Goal: Information Seeking & Learning: Learn about a topic

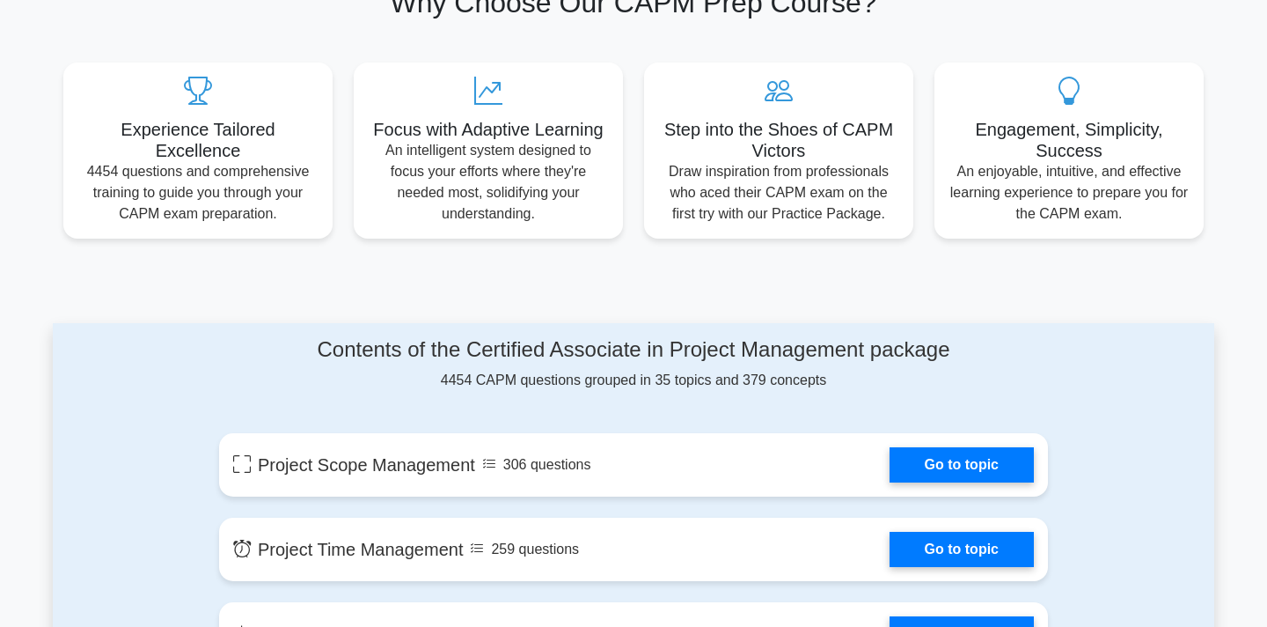
scroll to position [804, 0]
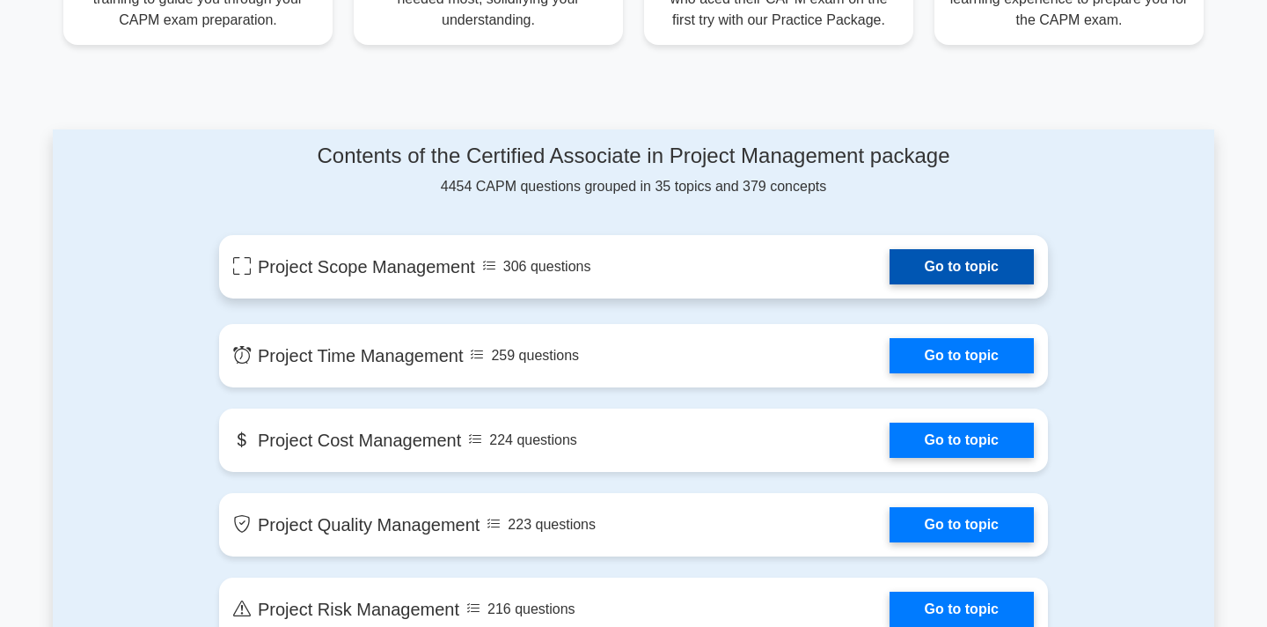
click at [890, 284] on link "Go to topic" at bounding box center [962, 266] width 144 height 35
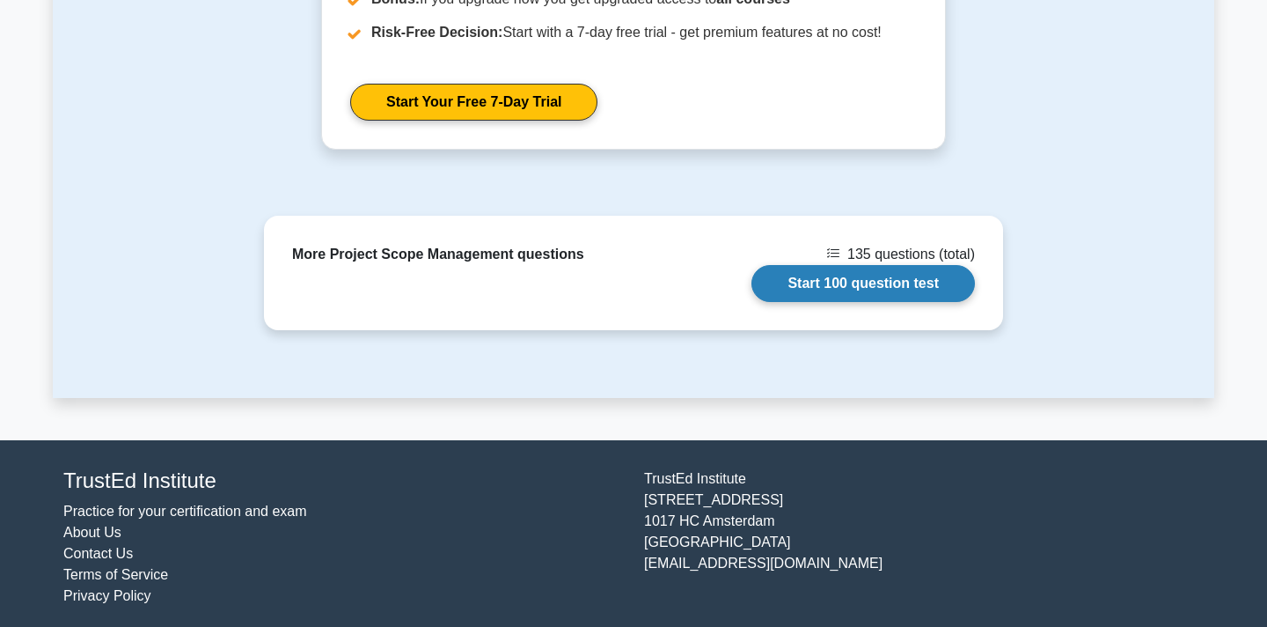
scroll to position [2263, 0]
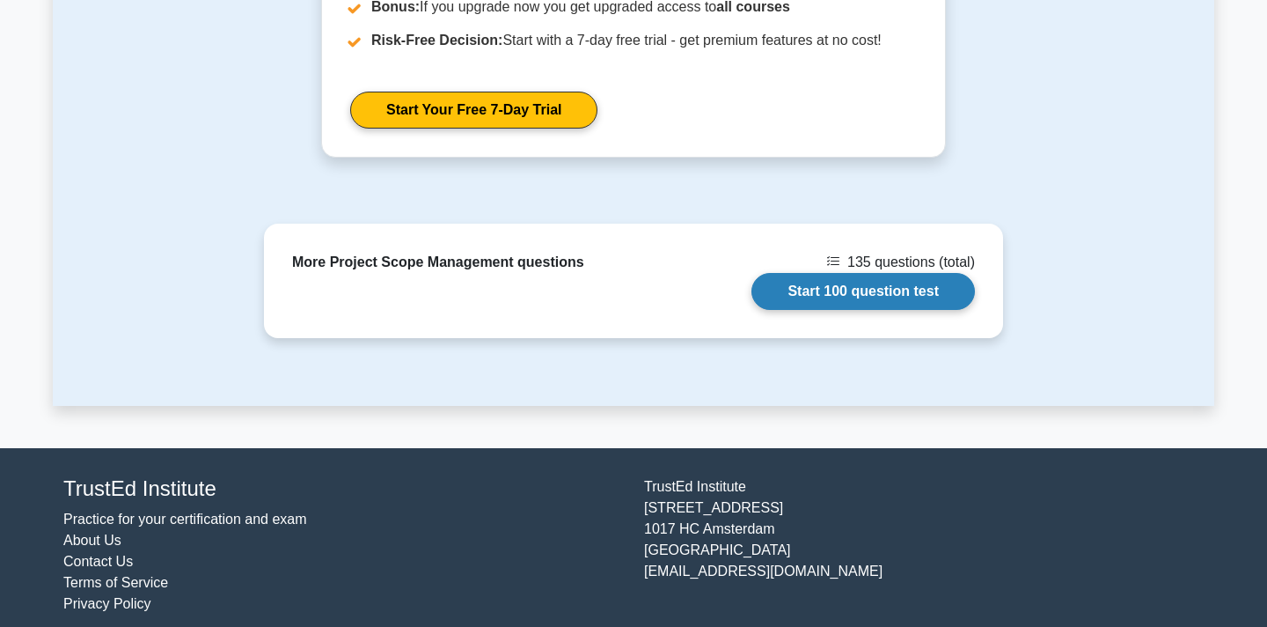
click at [795, 290] on link "Start 100 question test" at bounding box center [864, 291] width 224 height 37
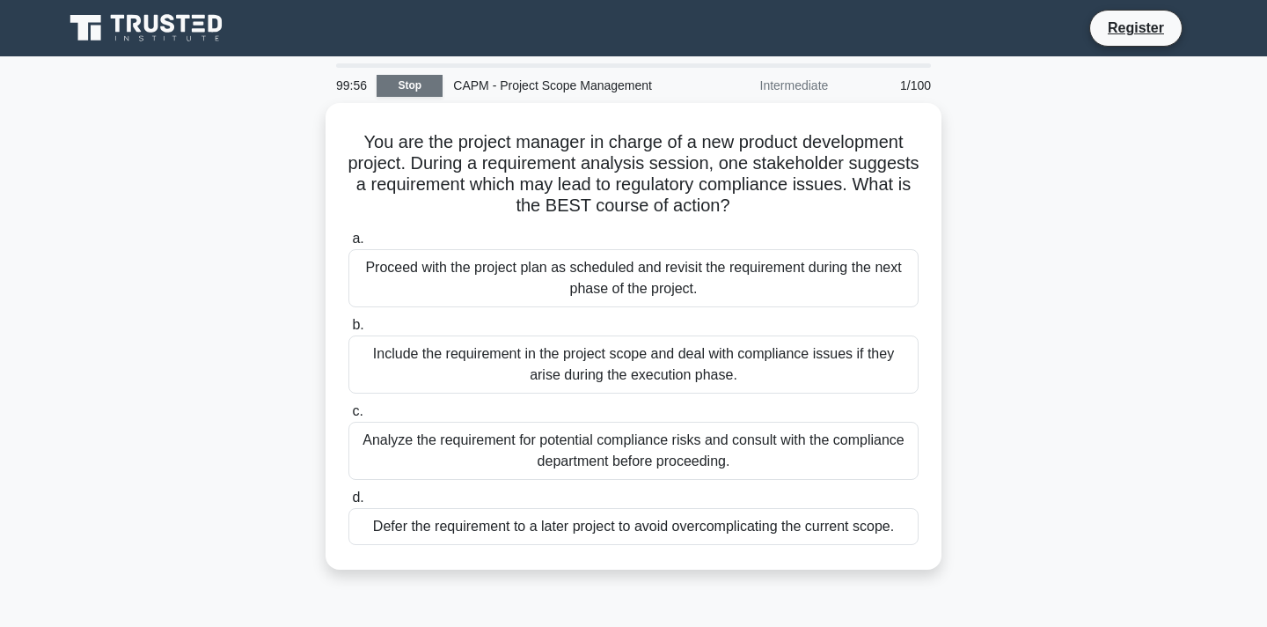
click at [413, 90] on link "Stop" at bounding box center [410, 86] width 66 height 22
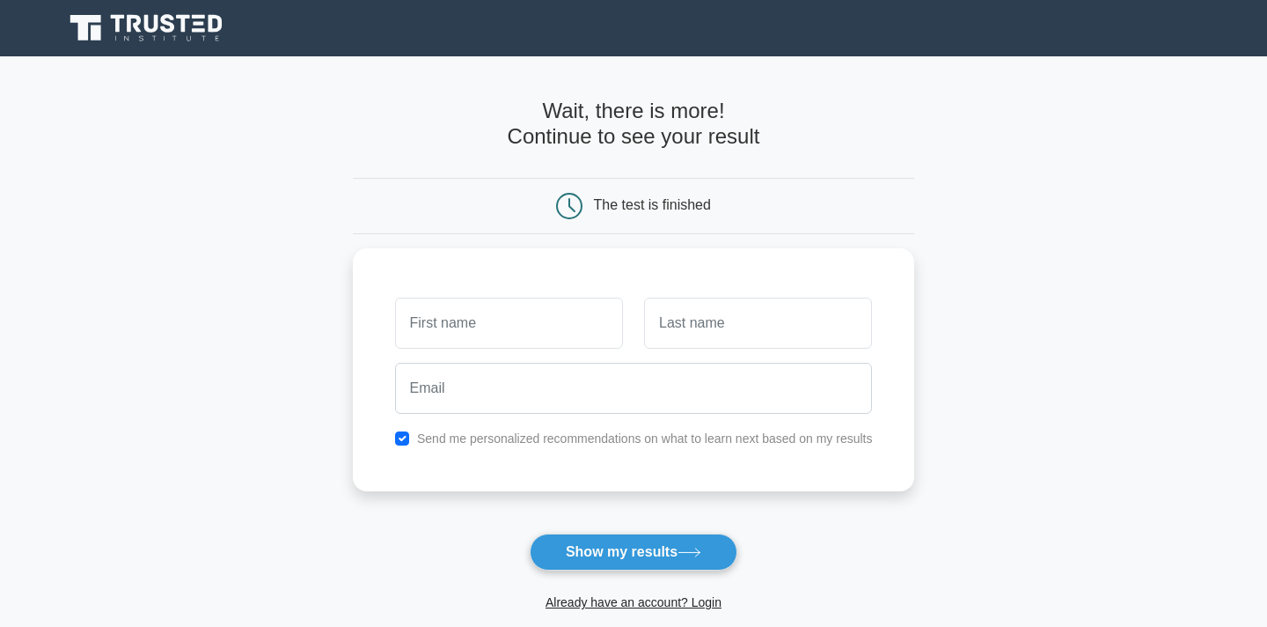
click at [184, 41] on icon at bounding box center [147, 27] width 169 height 33
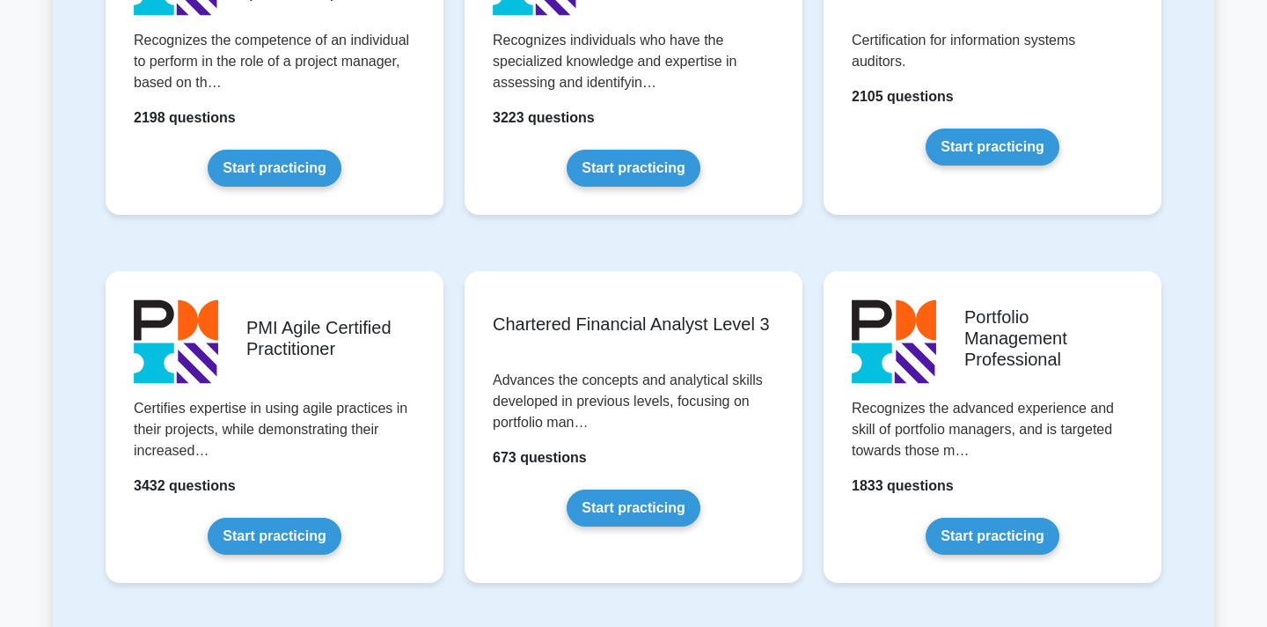
scroll to position [1643, 0]
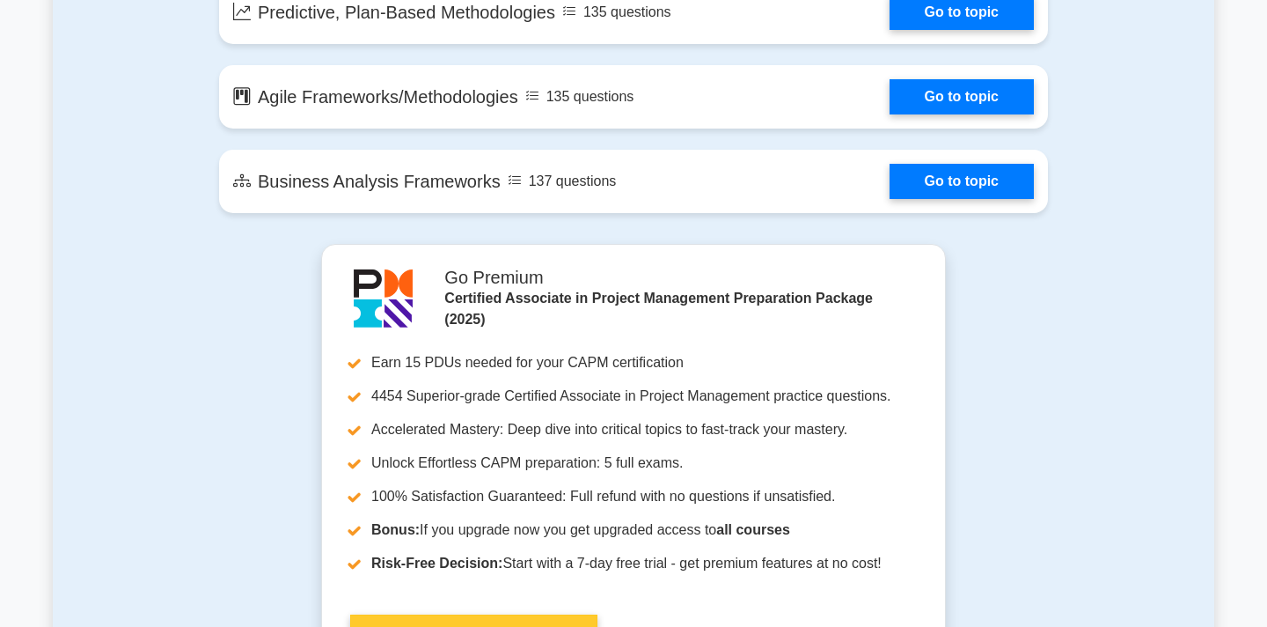
scroll to position [3819, 0]
